Goal: Information Seeking & Learning: Learn about a topic

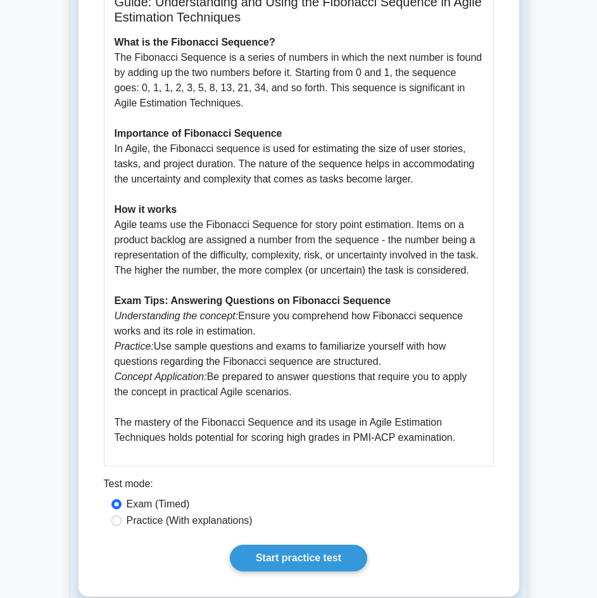
scroll to position [570, 0]
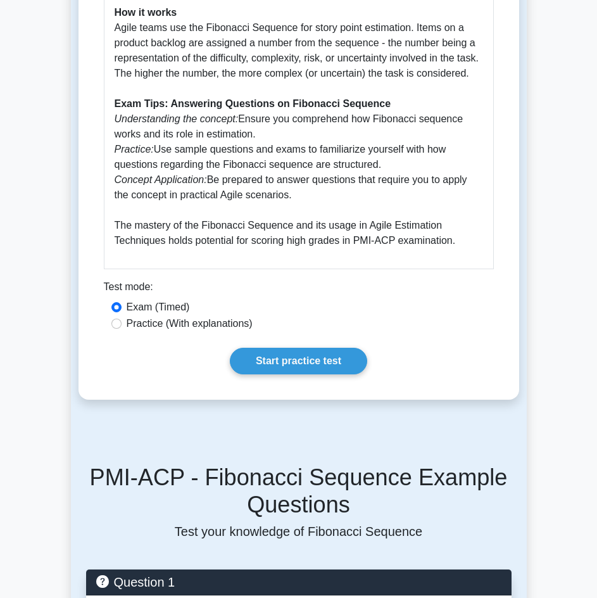
click at [221, 328] on label "Practice (With explanations)" at bounding box center [190, 323] width 126 height 15
click at [122, 328] on input "Practice (With explanations)" at bounding box center [117, 324] width 10 height 10
radio input "true"
click at [280, 356] on link "Start practice test" at bounding box center [298, 361] width 137 height 27
click at [163, 302] on label "Exam (Timed)" at bounding box center [158, 307] width 63 height 15
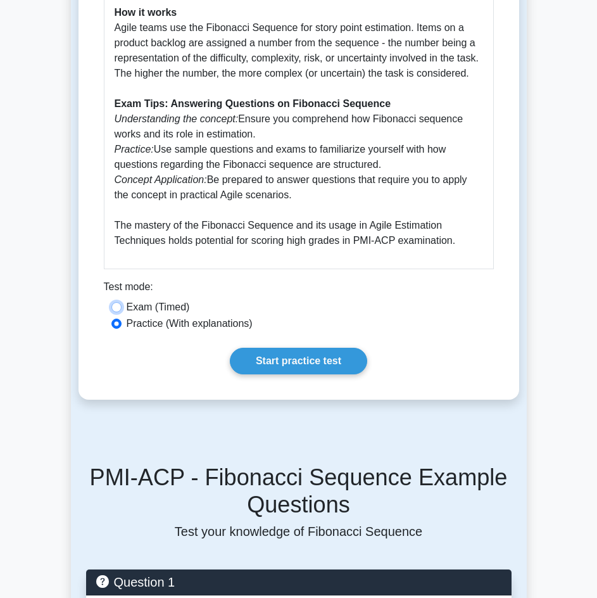
click at [122, 302] on input "Exam (Timed)" at bounding box center [117, 307] width 10 height 10
radio input "true"
click at [266, 357] on link "Start practice test" at bounding box center [298, 361] width 137 height 27
